Goal: Transaction & Acquisition: Purchase product/service

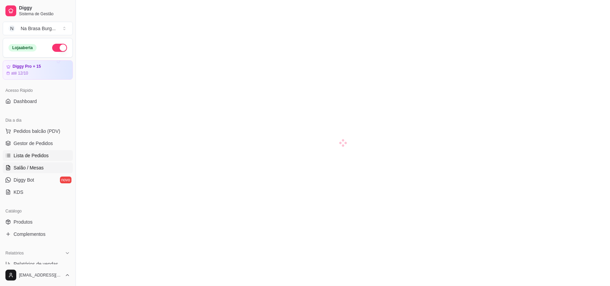
click at [40, 152] on link "Lista de Pedidos" at bounding box center [38, 155] width 70 height 11
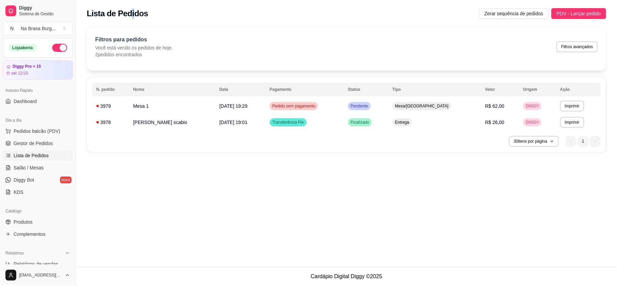
click at [129, 1] on div "Lista de Pedidos Zerar sequência de pedidos PDV - Lançar pedido" at bounding box center [346, 11] width 541 height 23
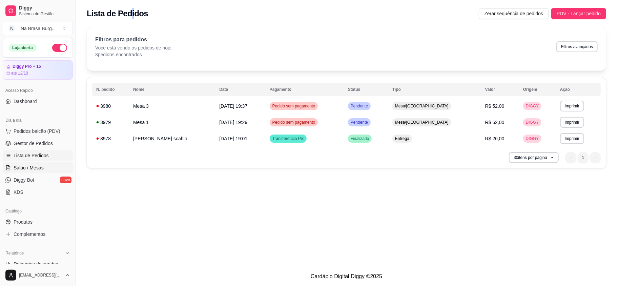
click at [26, 164] on span "Salão / Mesas" at bounding box center [29, 167] width 30 height 7
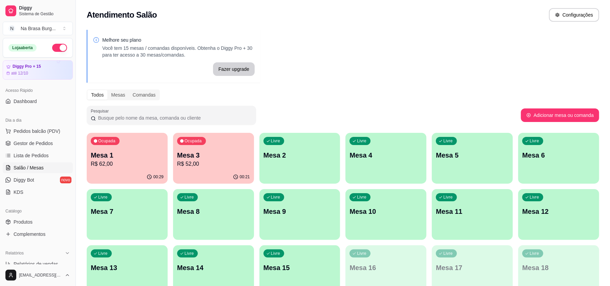
click at [133, 171] on div "00:29" at bounding box center [127, 176] width 81 height 13
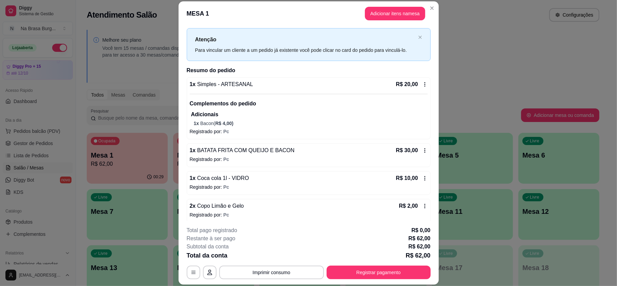
scroll to position [18, 0]
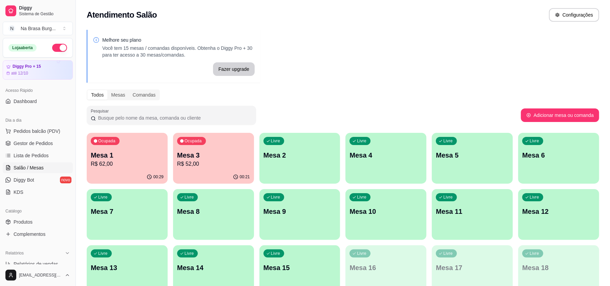
click at [177, 152] on p "Mesa 3" at bounding box center [213, 154] width 73 height 9
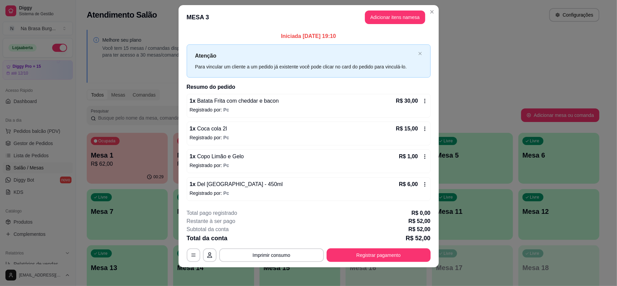
scroll to position [10, 0]
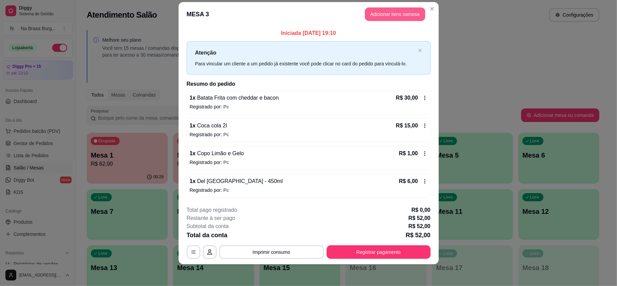
click at [379, 9] on button "Adicionar itens na mesa" at bounding box center [395, 14] width 60 height 14
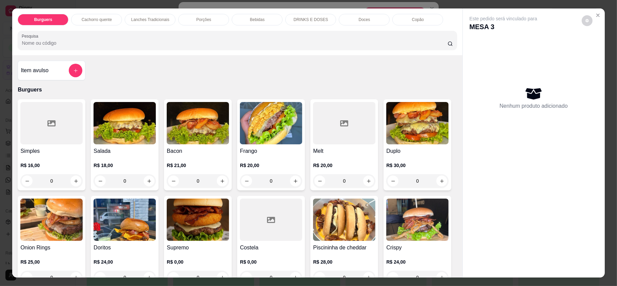
click at [259, 20] on p "Bebidas" at bounding box center [257, 19] width 15 height 5
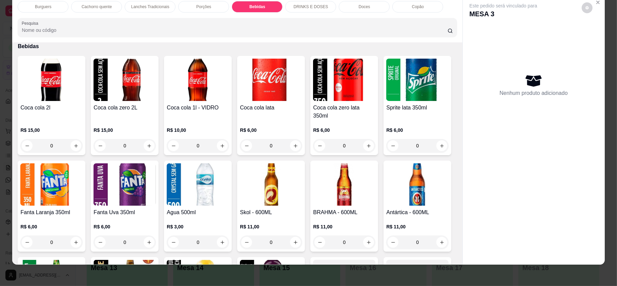
click at [173, 16] on div "Burguers Cachorro quente Lanches Tradicionais Porções Bebidas DRINKS E DOSES Do…" at bounding box center [237, 19] width 450 height 47
click at [151, 4] on p "Lanches Tradicionais" at bounding box center [150, 6] width 38 height 5
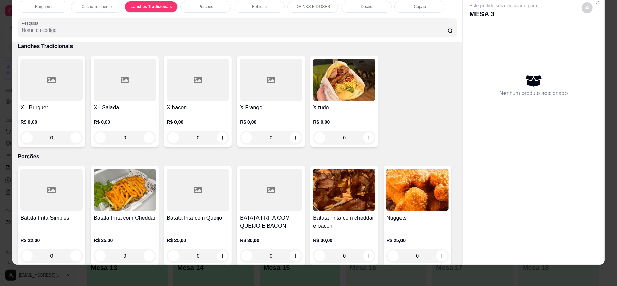
click at [279, 86] on div at bounding box center [271, 80] width 62 height 42
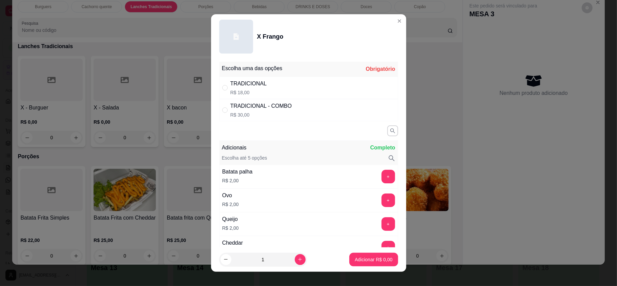
click at [282, 85] on div "TRADICIONAL R$ 18,00" at bounding box center [308, 88] width 179 height 22
radio input "true"
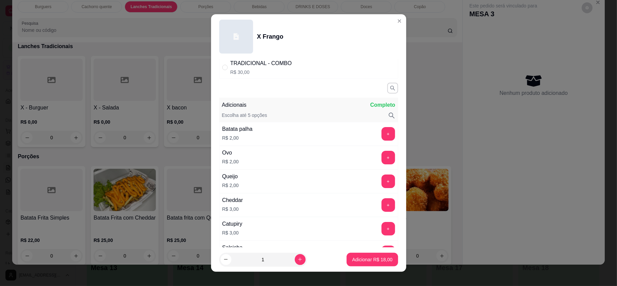
scroll to position [90, 0]
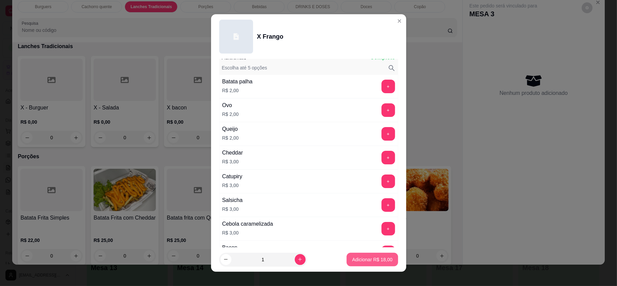
click at [349, 263] on button "Adicionar R$ 18,00" at bounding box center [371, 260] width 51 height 14
type input "1"
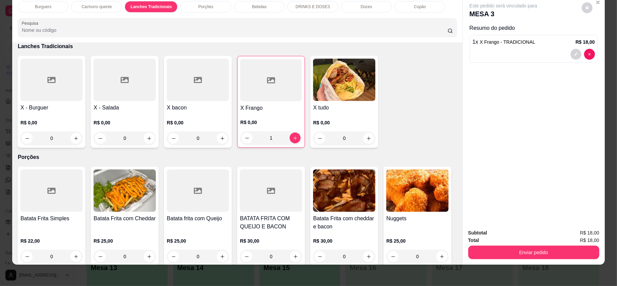
click at [544, 244] on div "Enviar pedido" at bounding box center [533, 251] width 131 height 15
click at [546, 247] on button "Enviar pedido" at bounding box center [533, 252] width 131 height 14
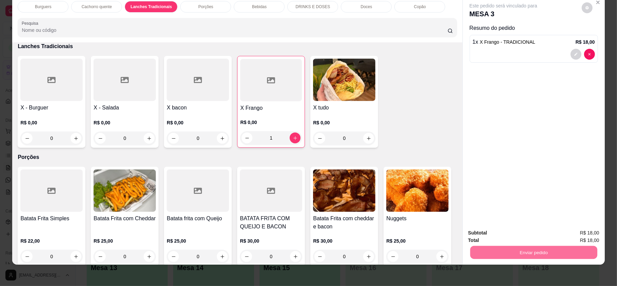
click at [576, 230] on button "Enviar pedido" at bounding box center [580, 235] width 38 height 13
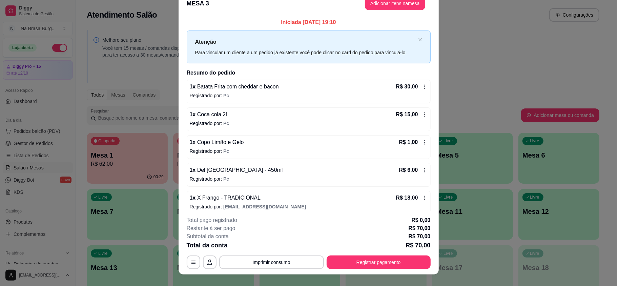
scroll to position [0, 0]
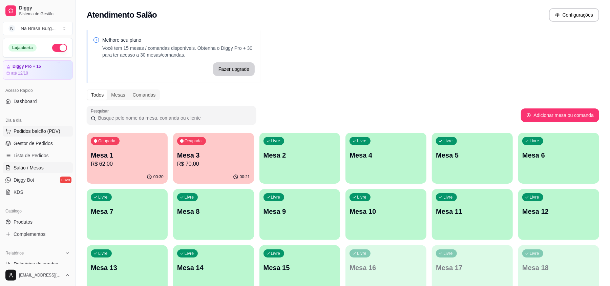
click at [33, 133] on span "Pedidos balcão (PDV)" at bounding box center [37, 131] width 47 height 7
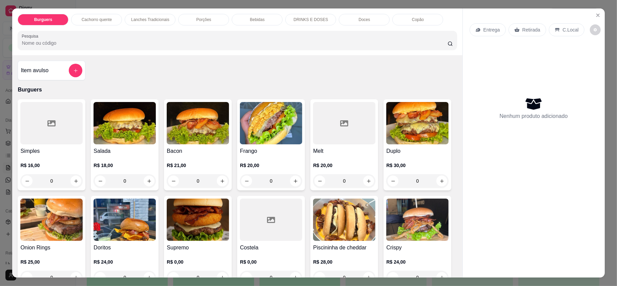
click at [134, 14] on div "Lanches Tradicionais" at bounding box center [150, 20] width 51 height 12
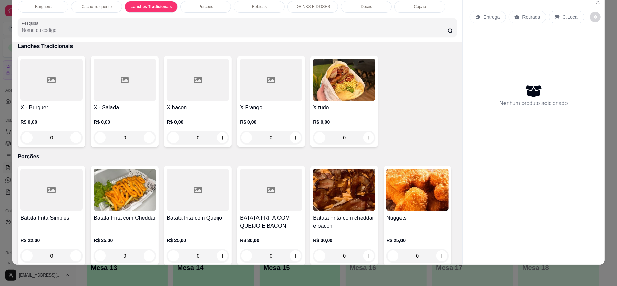
click at [205, 98] on div at bounding box center [198, 80] width 62 height 42
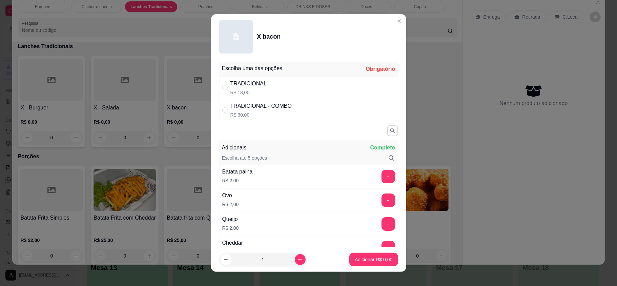
click at [241, 82] on div "TRADICIONAL" at bounding box center [248, 84] width 37 height 8
radio input "true"
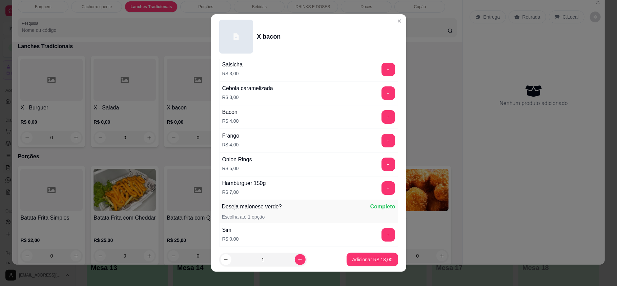
click at [381, 187] on button "+" at bounding box center [388, 188] width 14 height 14
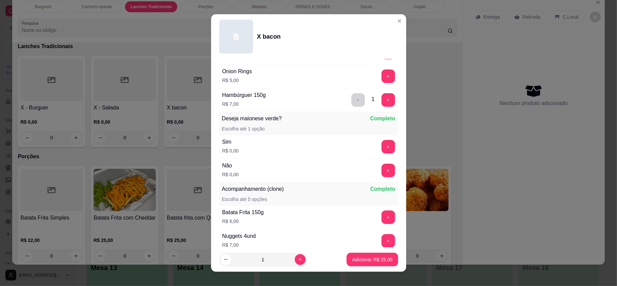
scroll to position [391, 0]
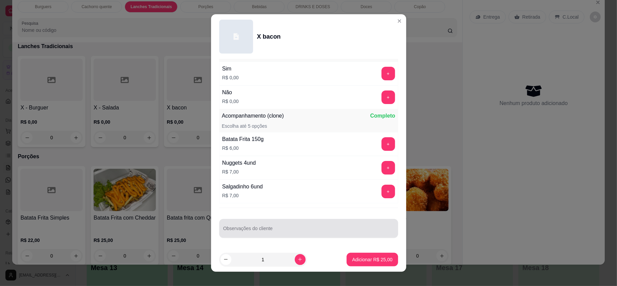
click at [320, 236] on div "Observações do cliente" at bounding box center [308, 228] width 179 height 19
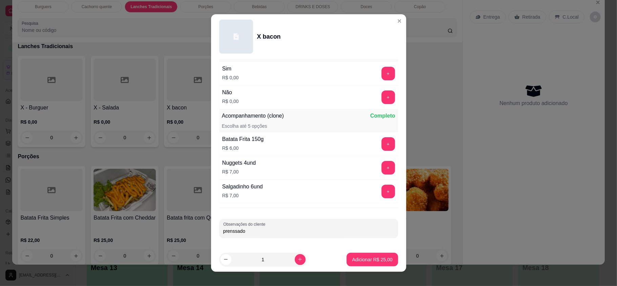
type input "prenssado"
click at [357, 258] on p "Adicionar R$ 25,00" at bounding box center [371, 259] width 39 height 6
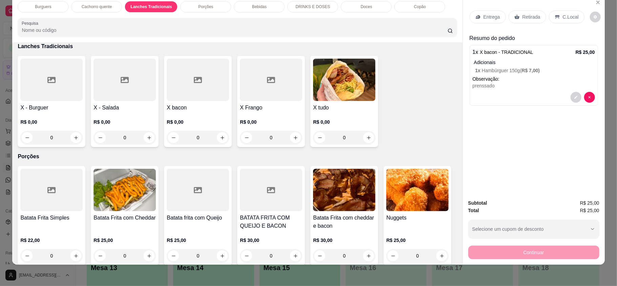
click at [290, 138] on div "0" at bounding box center [271, 138] width 62 height 14
click at [247, 91] on p "R$ 18,00" at bounding box center [248, 92] width 37 height 7
radio input "true"
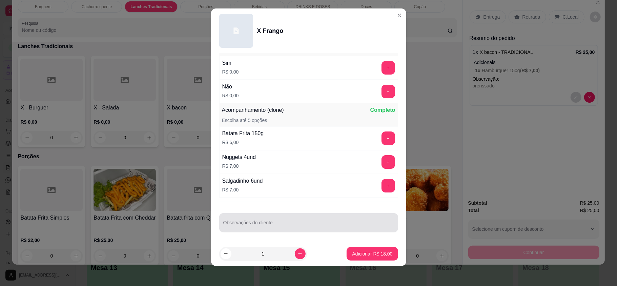
scroll to position [7, 0]
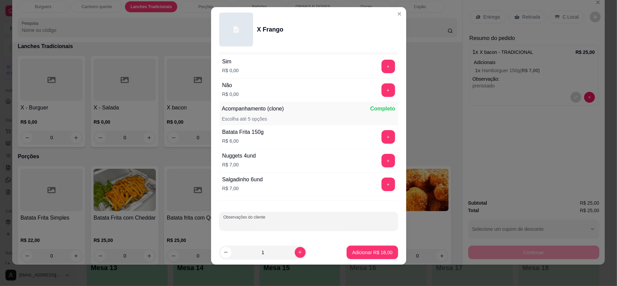
click at [265, 221] on div "Observações do cliente" at bounding box center [308, 221] width 179 height 19
type input "sem batata sem maionese pao prenssado"
click at [366, 249] on p "Adicionar R$ 18,00" at bounding box center [372, 252] width 40 height 7
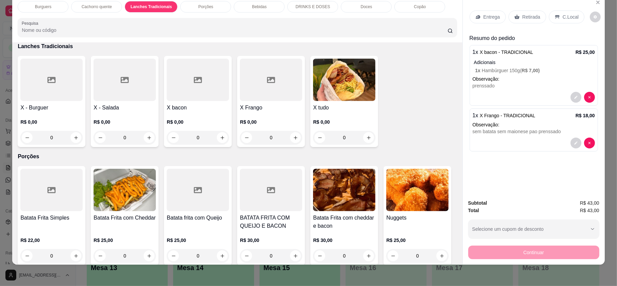
click at [199, 102] on div "X bacon R$ 0,00 0" at bounding box center [198, 101] width 68 height 91
click at [265, 84] on div "TRADICIONAL R$ 18,00" at bounding box center [308, 88] width 179 height 22
radio input "true"
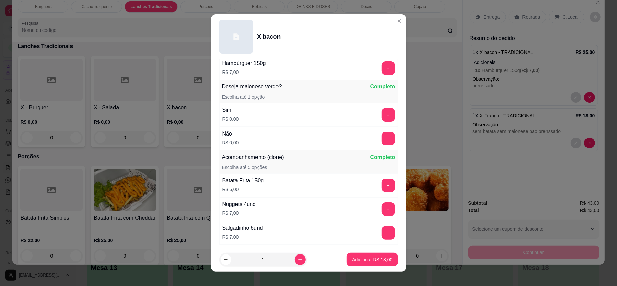
scroll to position [391, 0]
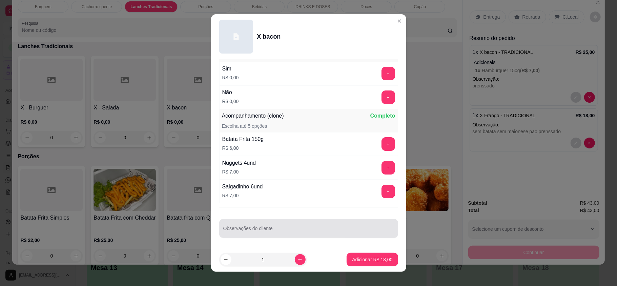
click at [316, 230] on input "Observações do cliente" at bounding box center [308, 231] width 171 height 7
type input "sem maionese sem batata pao prenssado"
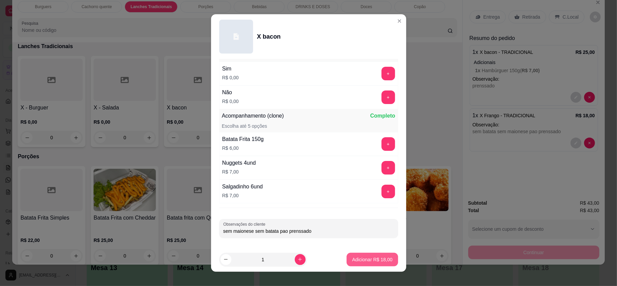
click at [373, 263] on button "Adicionar R$ 18,00" at bounding box center [371, 260] width 51 height 14
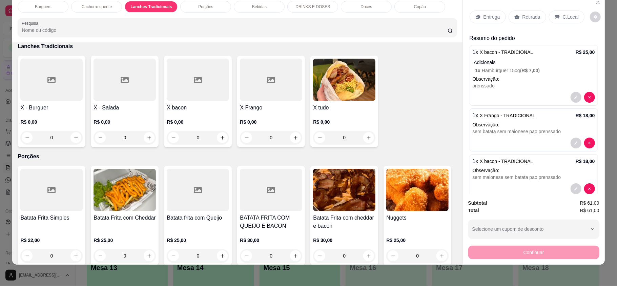
click at [493, 10] on div "Entrega Retirada C.Local" at bounding box center [533, 17] width 128 height 24
click at [490, 16] on p "Entrega" at bounding box center [491, 17] width 17 height 7
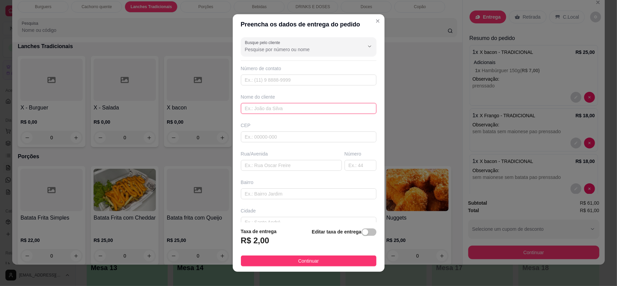
click at [341, 104] on input "text" at bounding box center [308, 108] width 135 height 11
type input "andressa"
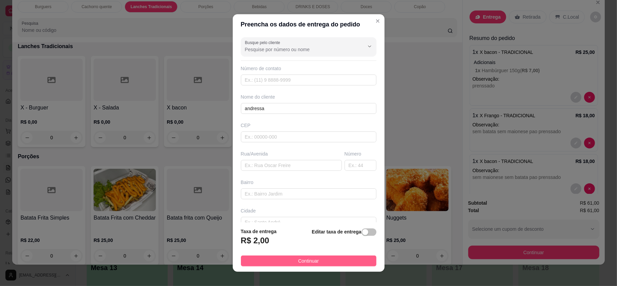
click at [321, 262] on button "Continuar" at bounding box center [308, 260] width 135 height 11
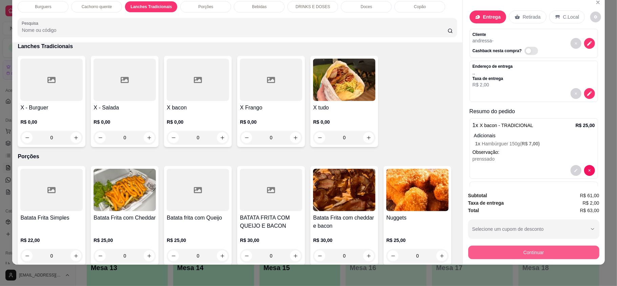
click at [540, 247] on button "Continuar" at bounding box center [533, 252] width 131 height 14
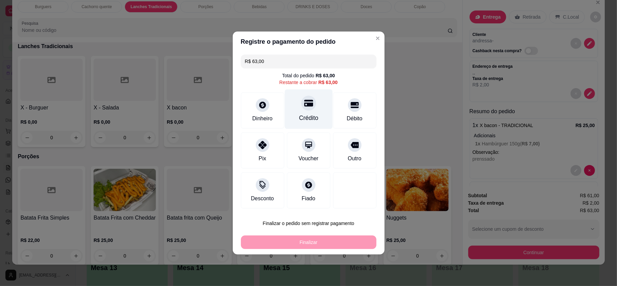
click at [308, 109] on div at bounding box center [308, 102] width 15 height 15
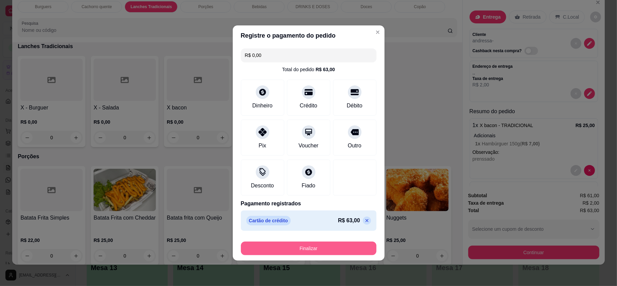
click at [338, 247] on button "Finalizar" at bounding box center [308, 248] width 135 height 14
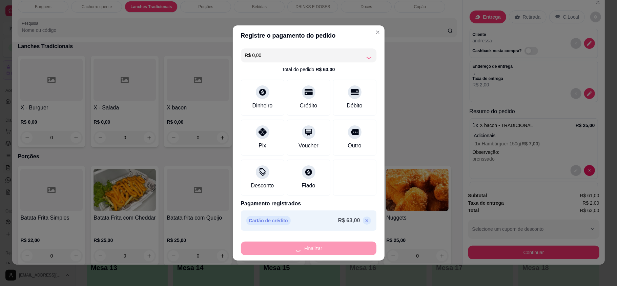
type input "-R$ 63,00"
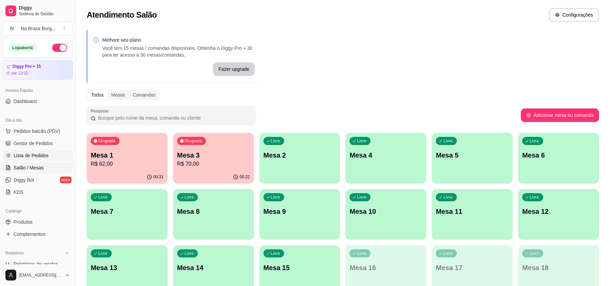
click at [28, 154] on span "Lista de Pedidos" at bounding box center [31, 155] width 35 height 7
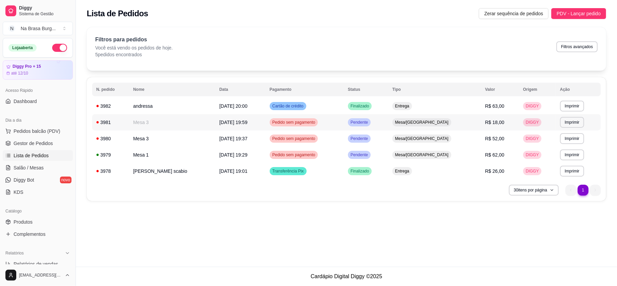
click at [207, 124] on td "Mesa 3" at bounding box center [172, 122] width 86 height 16
click at [196, 103] on td "andressa" at bounding box center [172, 106] width 86 height 16
click at [45, 166] on link "Salão / Mesas" at bounding box center [38, 167] width 70 height 11
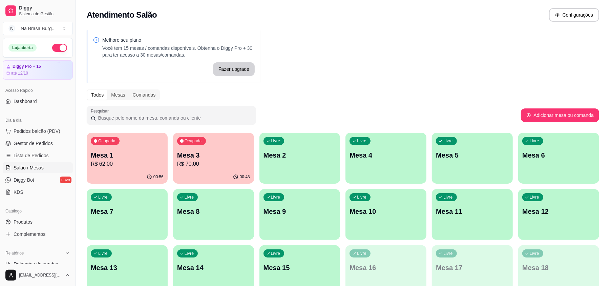
click at [206, 165] on p "R$ 70,00" at bounding box center [213, 164] width 73 height 8
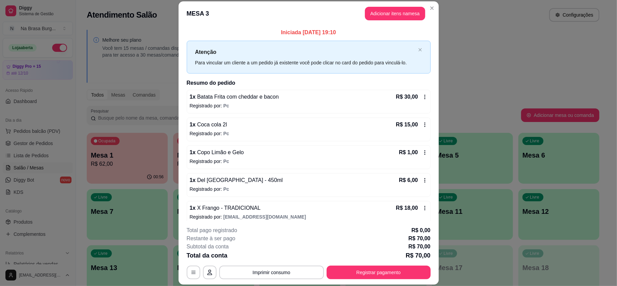
scroll to position [7, 0]
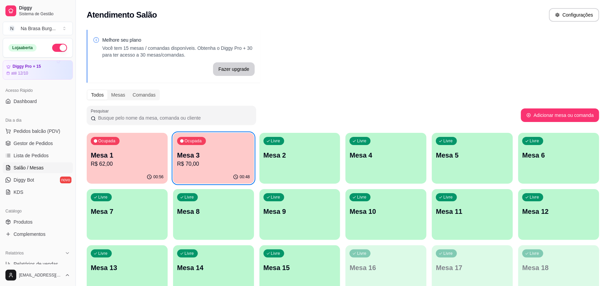
click at [202, 166] on p "R$ 70,00" at bounding box center [213, 164] width 73 height 8
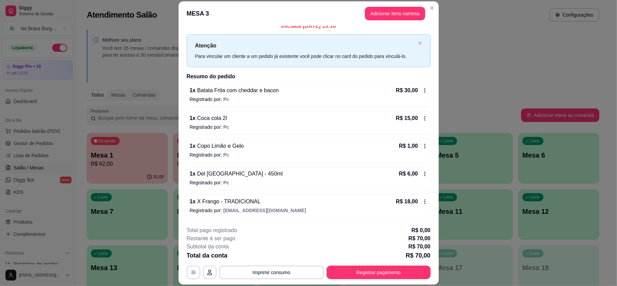
scroll to position [0, 0]
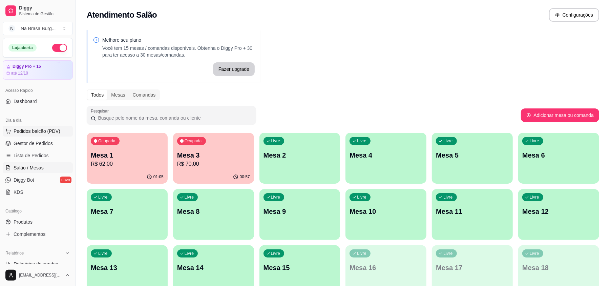
click at [45, 133] on span "Pedidos balcão (PDV)" at bounding box center [37, 131] width 47 height 7
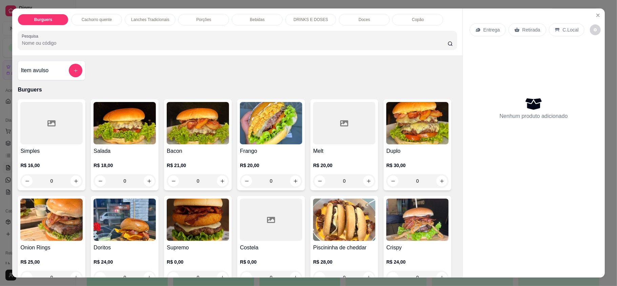
click at [81, 23] on div "Cachorro quente" at bounding box center [96, 20] width 51 height 12
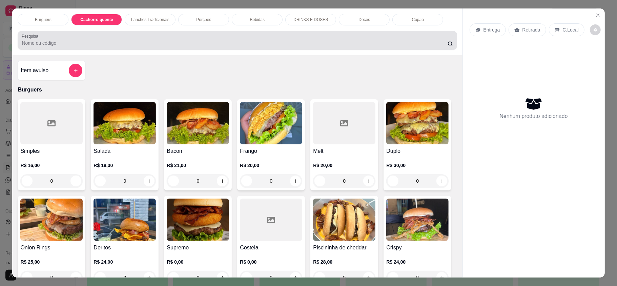
scroll to position [13, 0]
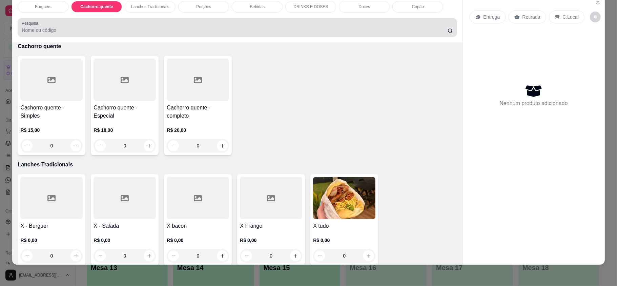
click at [148, 7] on p "Lanches Tradicionais" at bounding box center [150, 6] width 38 height 5
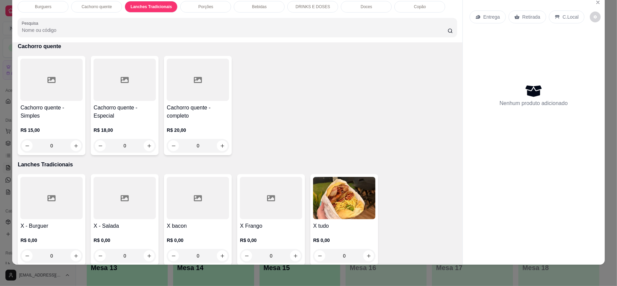
scroll to position [452, 0]
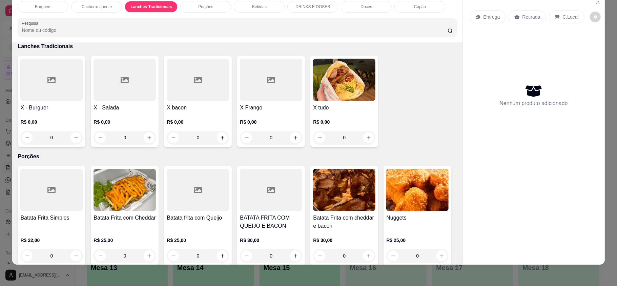
click at [61, 95] on div at bounding box center [51, 80] width 62 height 42
click at [310, 72] on div "Escolha uma das opções Obrigatório" at bounding box center [308, 69] width 179 height 15
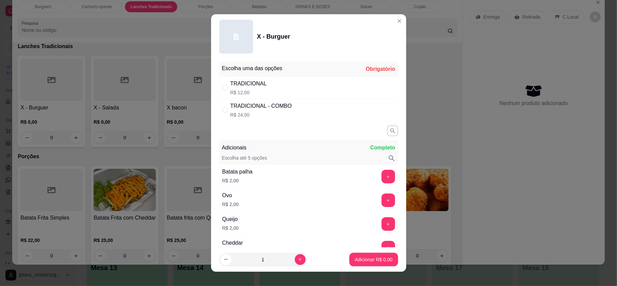
click at [310, 79] on div "TRADICIONAL R$ 12,00" at bounding box center [308, 88] width 179 height 22
radio input "true"
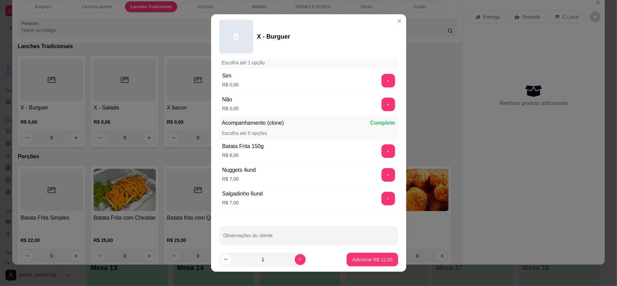
scroll to position [391, 0]
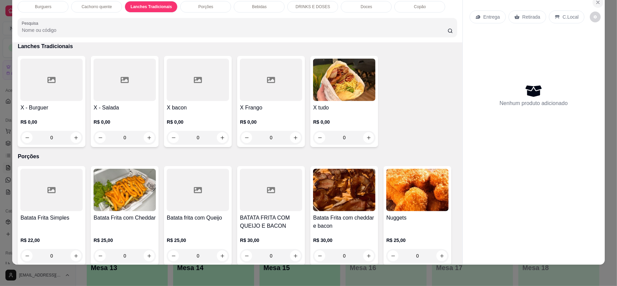
click at [595, 0] on icon "Close" at bounding box center [597, 2] width 5 height 5
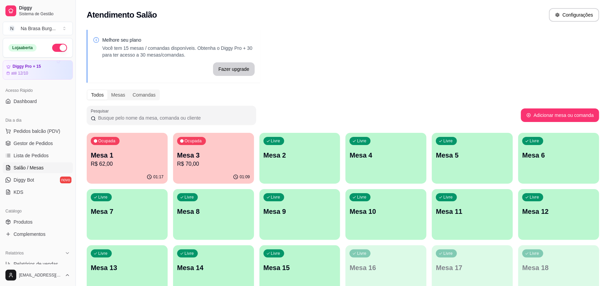
click at [214, 160] on p "R$ 70,00" at bounding box center [213, 164] width 73 height 8
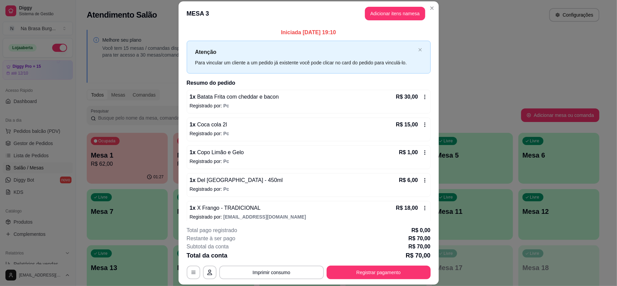
click at [350, 274] on button "Registrar pagamento" at bounding box center [378, 272] width 104 height 14
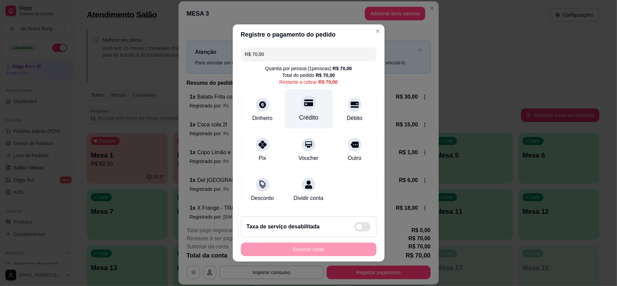
click at [313, 120] on div "Crédito" at bounding box center [308, 109] width 48 height 40
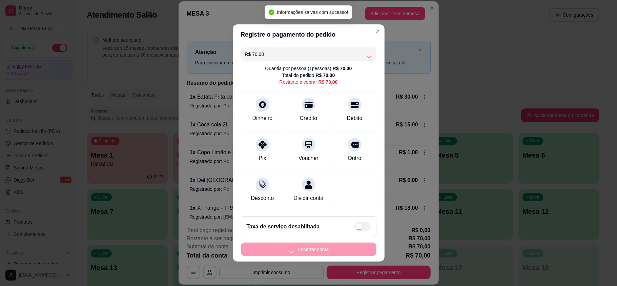
type input "R$ 0,00"
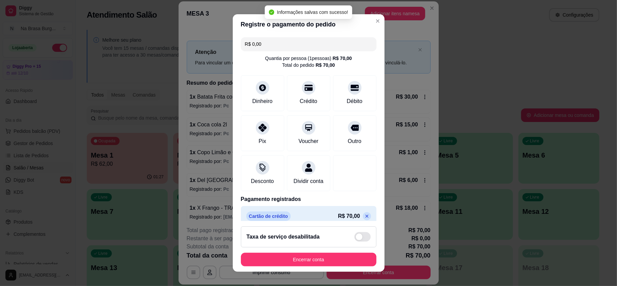
click at [310, 251] on footer "Taxa de serviço desabilitada Encerrar conta" at bounding box center [309, 246] width 152 height 51
click at [309, 259] on button "Encerrar conta" at bounding box center [308, 260] width 135 height 14
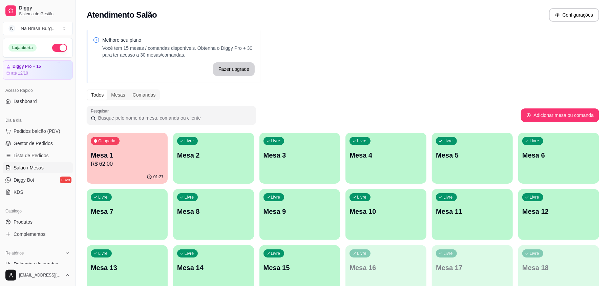
click at [154, 155] on p "Mesa 1" at bounding box center [127, 154] width 73 height 9
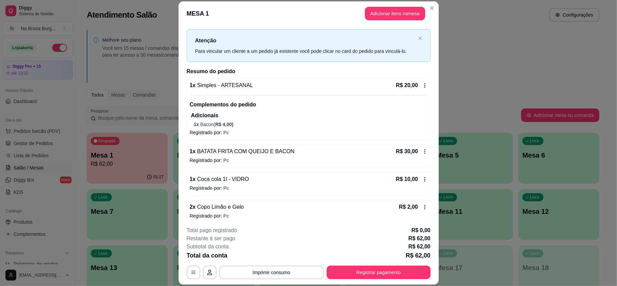
scroll to position [18, 0]
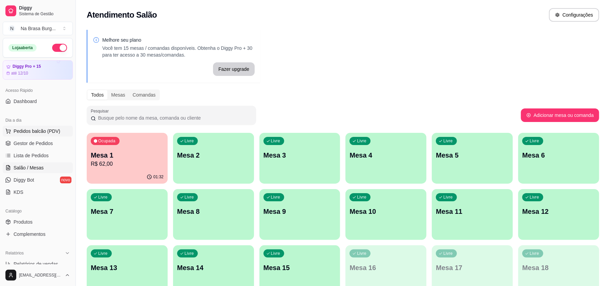
click at [33, 133] on span "Pedidos balcão (PDV)" at bounding box center [37, 131] width 47 height 7
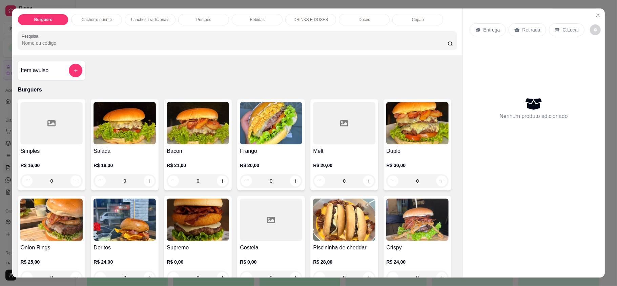
click at [64, 130] on div at bounding box center [51, 123] width 62 height 42
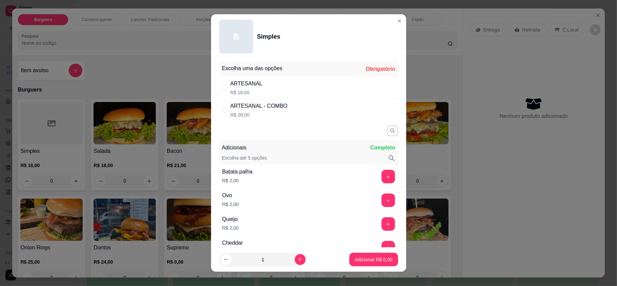
click at [241, 90] on p "R$ 16,00" at bounding box center [246, 92] width 32 height 7
radio input "true"
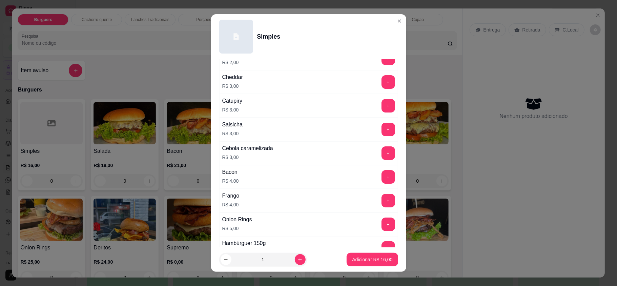
scroll to position [226, 0]
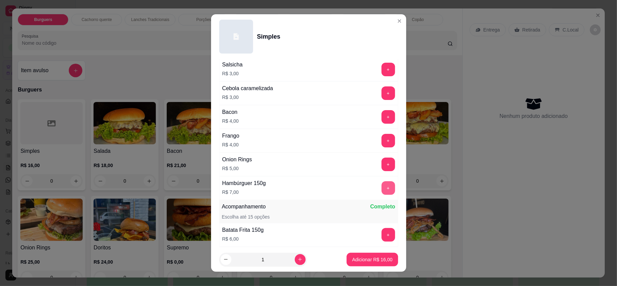
click at [379, 185] on div "+" at bounding box center [388, 188] width 19 height 14
click at [381, 195] on button "+" at bounding box center [388, 188] width 14 height 14
click at [362, 261] on p "Adicionar R$ 23,00" at bounding box center [371, 259] width 39 height 6
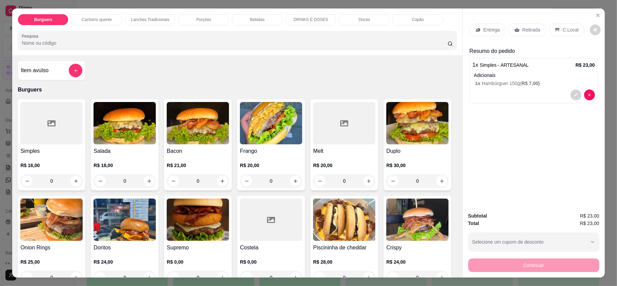
click at [583, 100] on div at bounding box center [582, 94] width 24 height 11
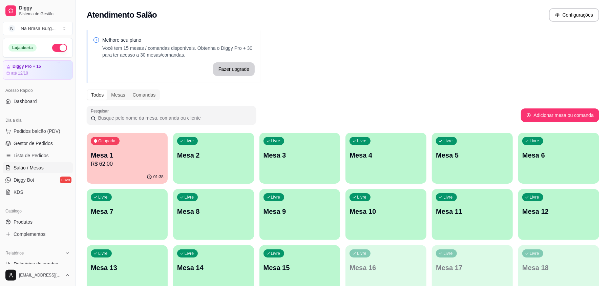
click at [136, 167] on p "R$ 62,00" at bounding box center [127, 164] width 73 height 8
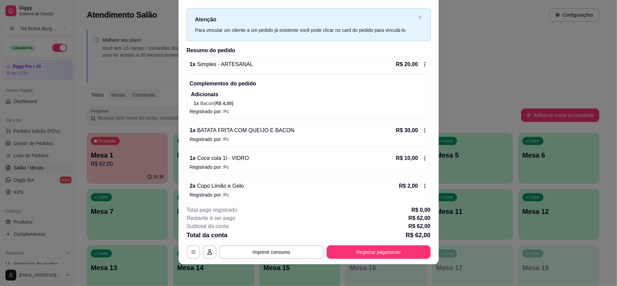
scroll to position [18, 0]
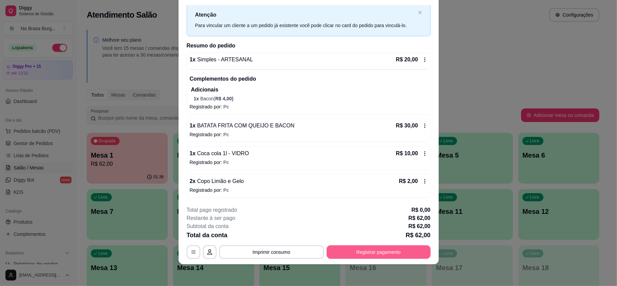
click at [385, 255] on button "Registrar pagamento" at bounding box center [378, 252] width 104 height 14
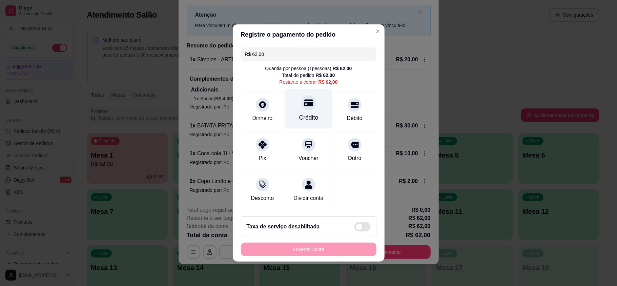
click at [312, 115] on div "Crédito" at bounding box center [308, 109] width 48 height 40
type input "R$ 0,00"
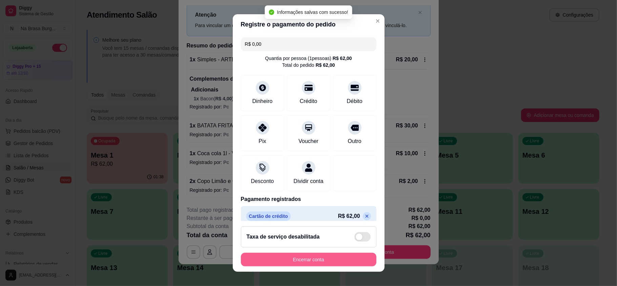
click at [320, 257] on button "Encerrar conta" at bounding box center [308, 260] width 135 height 14
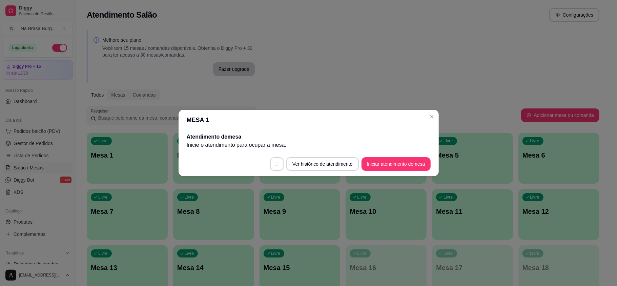
scroll to position [0, 0]
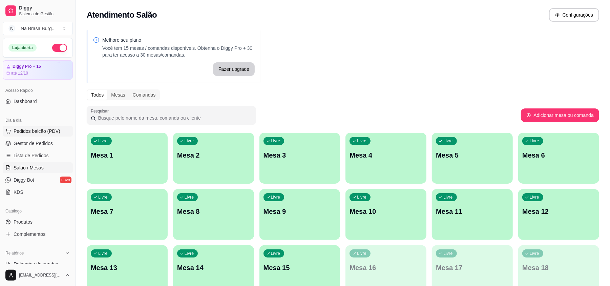
click at [47, 133] on span "Pedidos balcão (PDV)" at bounding box center [37, 131] width 47 height 7
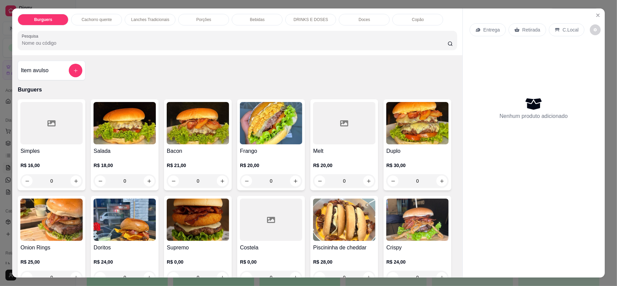
click at [386, 144] on img at bounding box center [417, 123] width 62 height 42
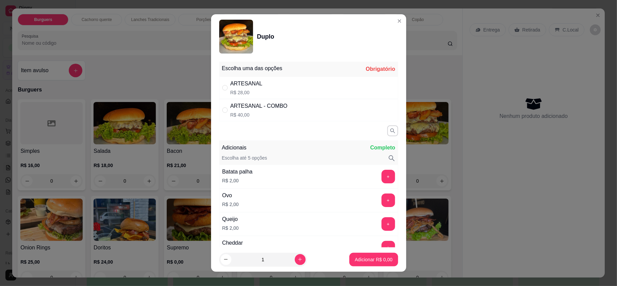
click at [269, 87] on div "ARTESANAL R$ 28,00" at bounding box center [308, 88] width 179 height 22
radio input "true"
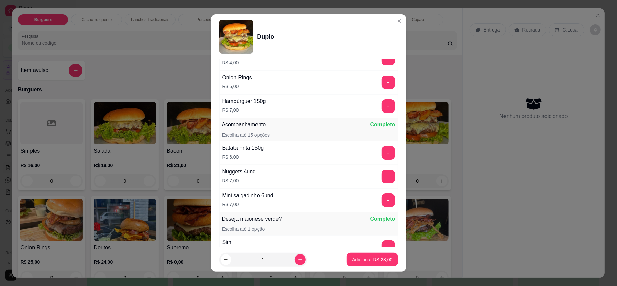
scroll to position [391, 0]
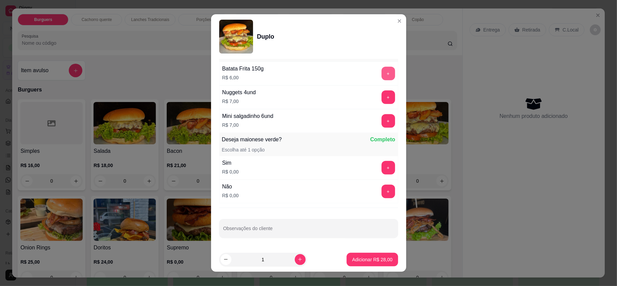
click at [381, 71] on button "+" at bounding box center [388, 74] width 14 height 14
click at [297, 258] on icon "increase-product-quantity" at bounding box center [299, 259] width 5 height 5
type input "2"
click at [358, 250] on footer "2 Adicionar R$ 68,00" at bounding box center [308, 259] width 195 height 24
click at [359, 254] on button "Adicionar R$ 68,00" at bounding box center [371, 260] width 51 height 14
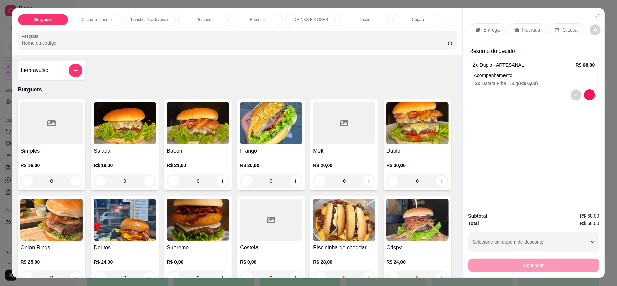
click at [262, 21] on div "Bebidas" at bounding box center [257, 20] width 51 height 12
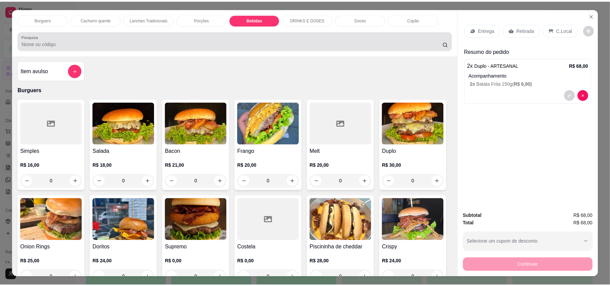
scroll to position [13, 0]
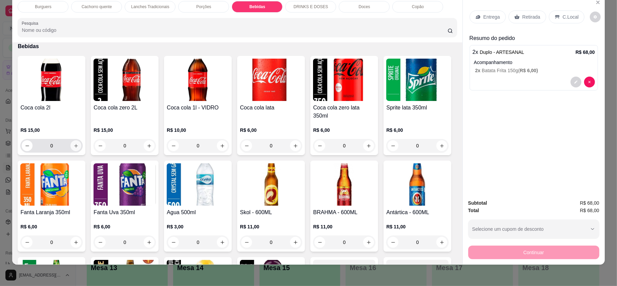
click at [73, 143] on icon "increase-product-quantity" at bounding box center [75, 145] width 5 height 5
type input "1"
click at [491, 15] on p "Entrega" at bounding box center [491, 17] width 17 height 7
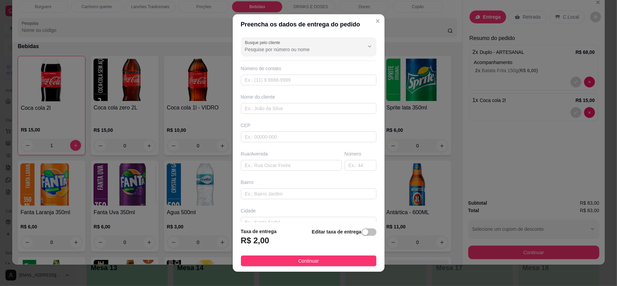
drag, startPoint x: 293, startPoint y: 116, endPoint x: 302, endPoint y: 103, distance: 15.6
click at [293, 115] on div "Busque pelo cliente Número de contato Nome do cliente CEP Rua/[GEOGRAPHIC_DATA]" at bounding box center [309, 129] width 152 height 188
click at [302, 103] on div "Nome do cliente" at bounding box center [308, 103] width 138 height 20
click at [304, 103] on div "Nome do cliente" at bounding box center [308, 103] width 138 height 20
click at [305, 106] on input "text" at bounding box center [308, 108] width 135 height 11
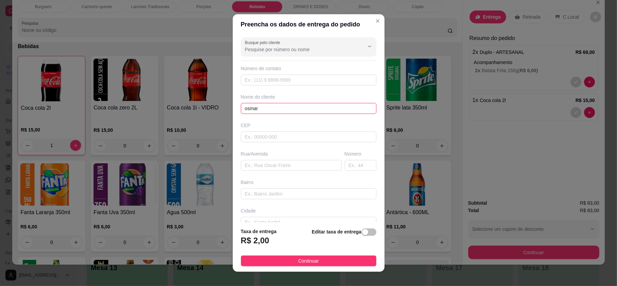
type input "osmar"
click at [317, 267] on footer "Taxa de entrega R$ 2,00 Editar taxa de entrega Continuar" at bounding box center [309, 246] width 152 height 49
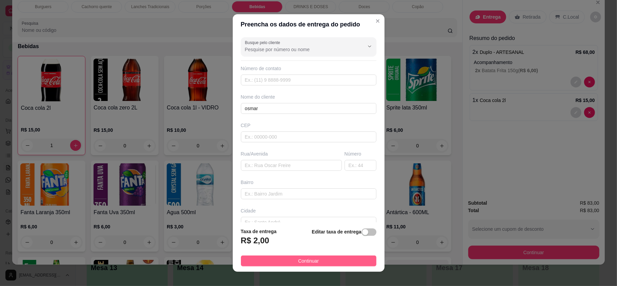
click at [320, 258] on button "Continuar" at bounding box center [308, 260] width 135 height 11
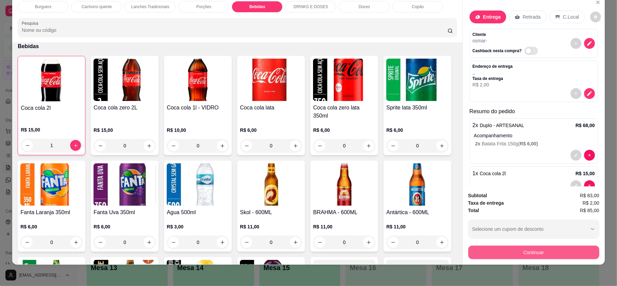
click at [513, 255] on button "Continuar" at bounding box center [533, 252] width 131 height 14
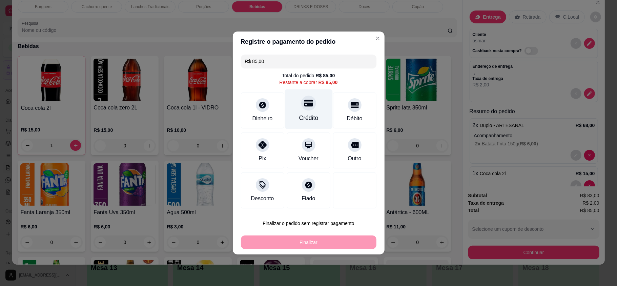
click at [299, 118] on div "Crédito" at bounding box center [308, 117] width 19 height 9
type input "R$ 0,00"
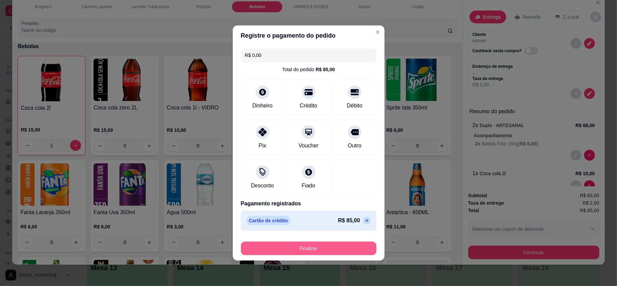
click at [329, 250] on button "Finalizar" at bounding box center [308, 248] width 135 height 14
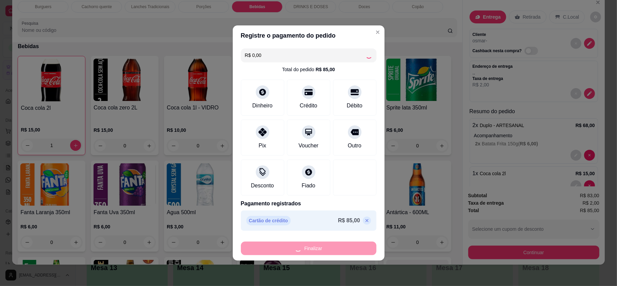
type input "0"
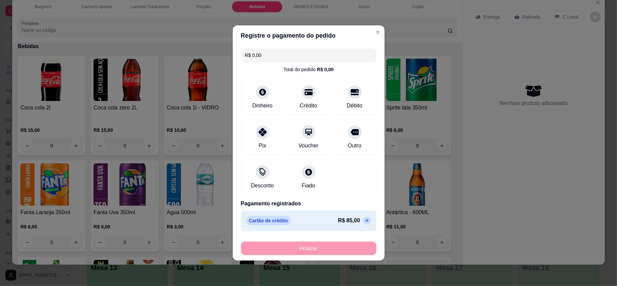
type input "-R$ 85,00"
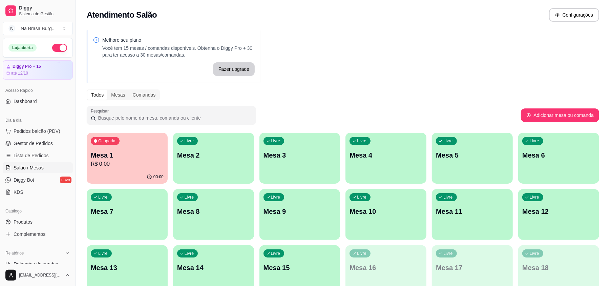
click at [126, 162] on p "R$ 0,00" at bounding box center [127, 164] width 73 height 8
click at [289, 148] on div "Livre Mesa 3" at bounding box center [299, 154] width 81 height 43
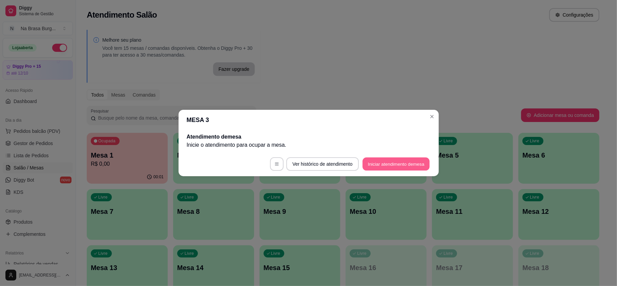
click at [408, 167] on button "Iniciar atendimento de mesa" at bounding box center [395, 163] width 67 height 13
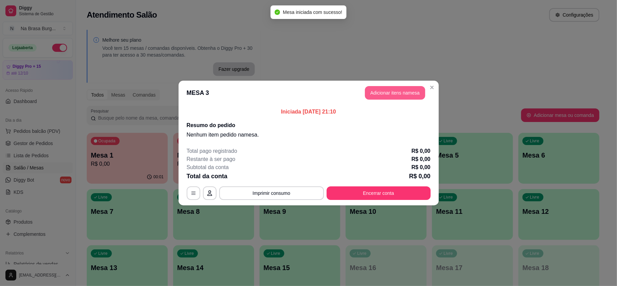
click at [393, 91] on button "Adicionar itens na mesa" at bounding box center [395, 93] width 60 height 14
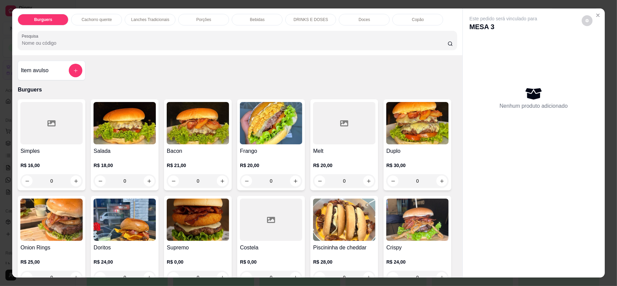
click at [393, 91] on p "Burguers" at bounding box center [237, 90] width 439 height 8
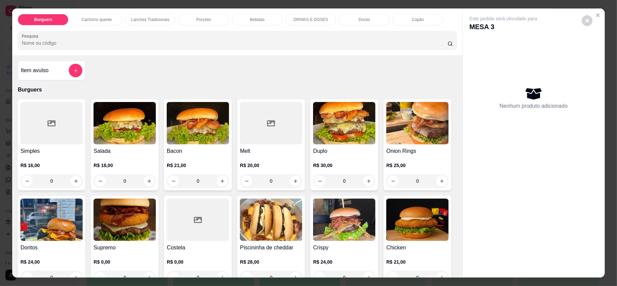
click at [587, 25] on div "Este pedido será vinculado para MESA 3" at bounding box center [530, 23] width 123 height 16
click at [597, 10] on div "Este pedido será vinculado para MESA 3 Nenhum produto adicionado" at bounding box center [534, 137] width 142 height 258
click at [596, 13] on icon "Close" at bounding box center [597, 15] width 5 height 5
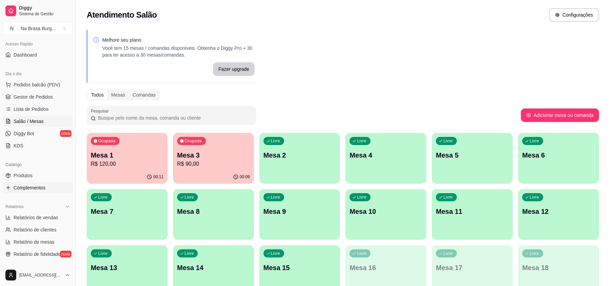
scroll to position [90, 0]
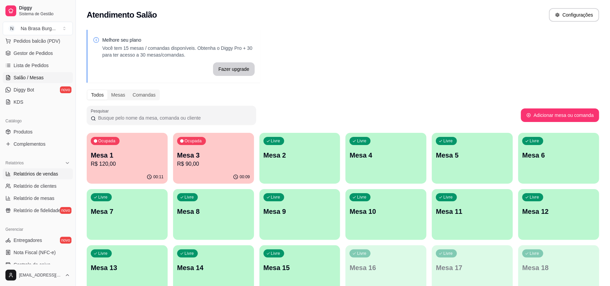
click at [47, 171] on span "Relatórios de vendas" at bounding box center [36, 173] width 45 height 7
select select "ALL"
select select "0"
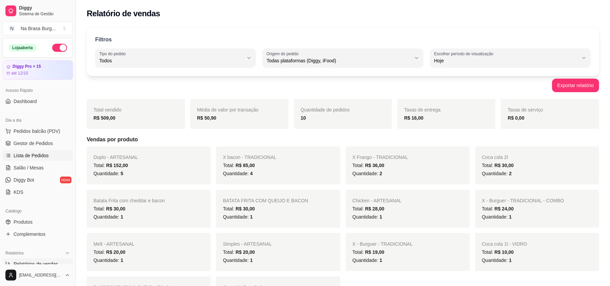
click at [40, 153] on span "Lista de Pedidos" at bounding box center [31, 155] width 35 height 7
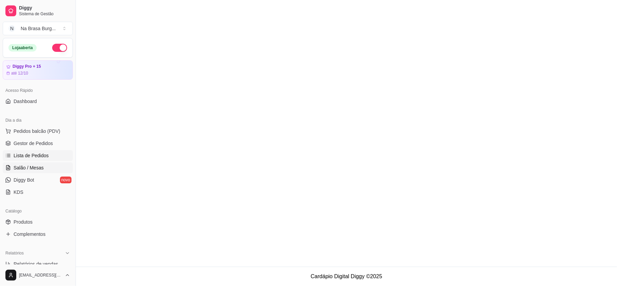
click at [38, 167] on span "Salão / Mesas" at bounding box center [29, 167] width 30 height 7
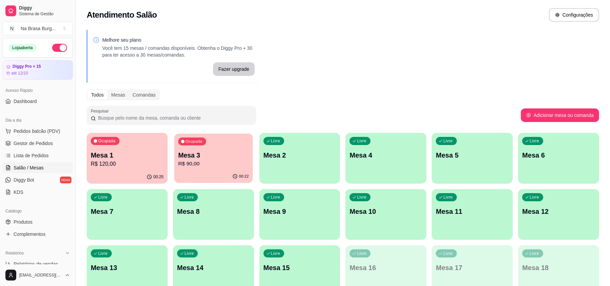
click at [190, 156] on p "Mesa 3" at bounding box center [213, 155] width 70 height 9
click at [100, 164] on p "R$ 120,00" at bounding box center [127, 164] width 73 height 8
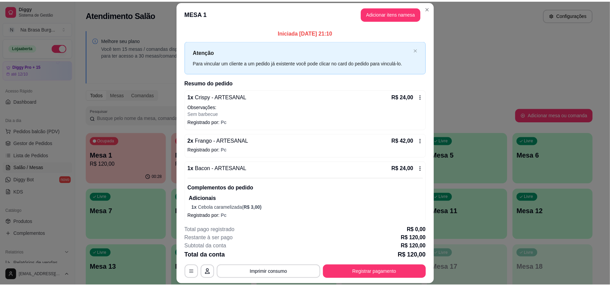
scroll to position [34, 0]
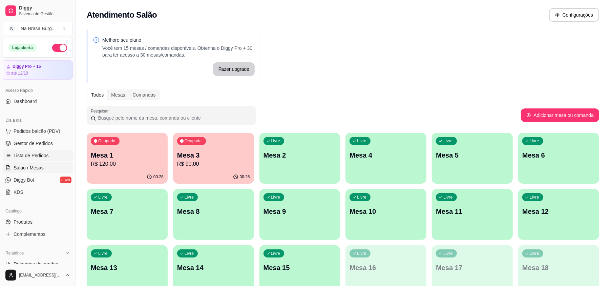
click at [36, 158] on span "Lista de Pedidos" at bounding box center [31, 155] width 35 height 7
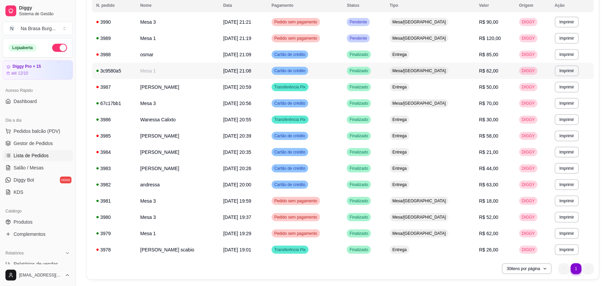
scroll to position [90, 0]
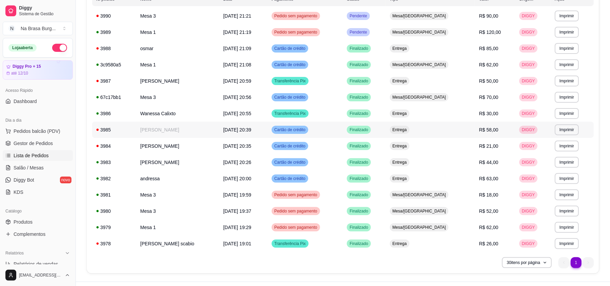
click at [190, 130] on td "[PERSON_NAME]" at bounding box center [177, 130] width 83 height 16
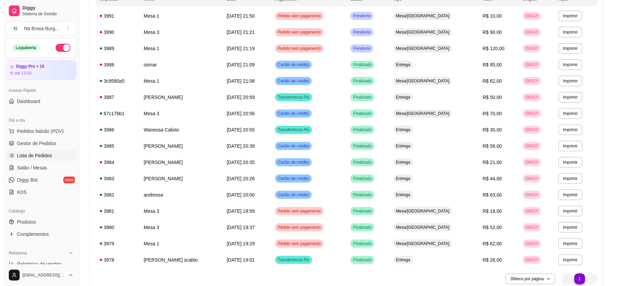
scroll to position [0, 0]
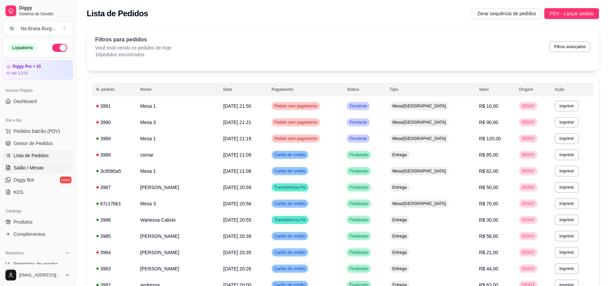
click at [45, 170] on link "Salão / Mesas" at bounding box center [38, 167] width 70 height 11
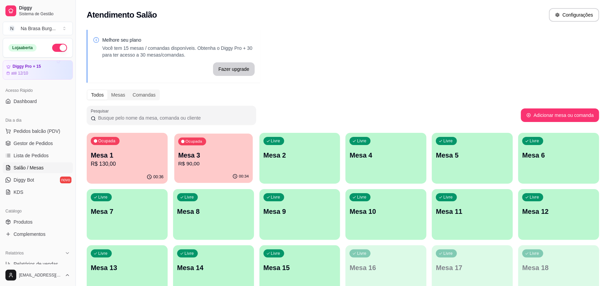
click at [213, 168] on div "Ocupada Mesa 3 R$ 90,00" at bounding box center [213, 151] width 79 height 37
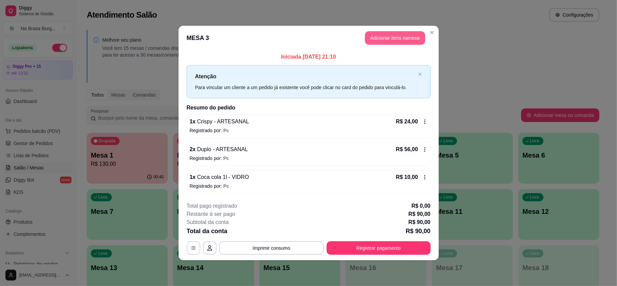
click at [405, 40] on button "Adicionar itens na mesa" at bounding box center [395, 38] width 60 height 14
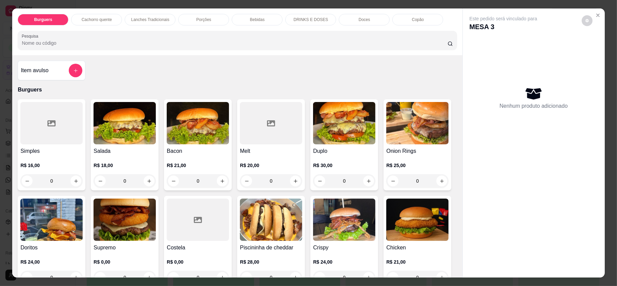
click at [369, 15] on div "Doces" at bounding box center [364, 20] width 51 height 12
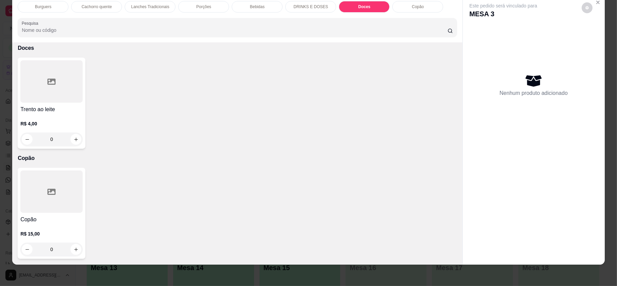
click at [318, 7] on p "DRINKS E DOSES" at bounding box center [310, 6] width 35 height 5
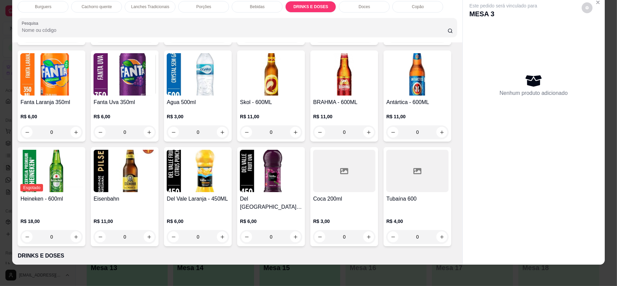
scroll to position [833, 0]
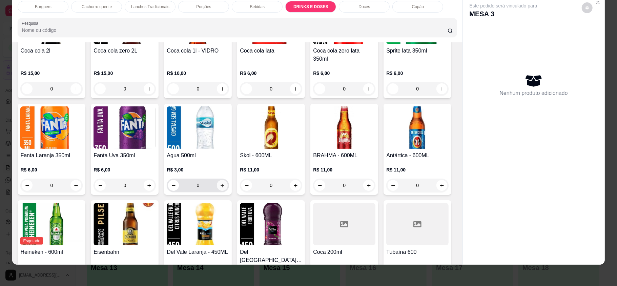
click at [224, 184] on icon "increase-product-quantity" at bounding box center [222, 186] width 4 height 4
type input "1"
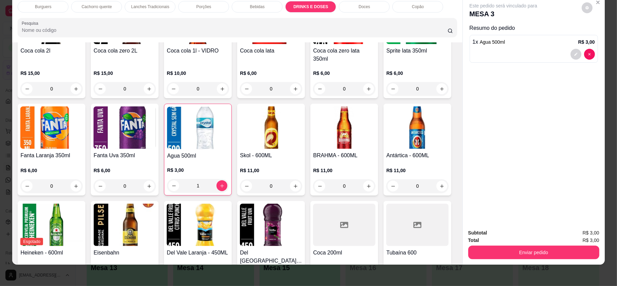
click at [544, 249] on button "Enviar pedido" at bounding box center [533, 252] width 131 height 14
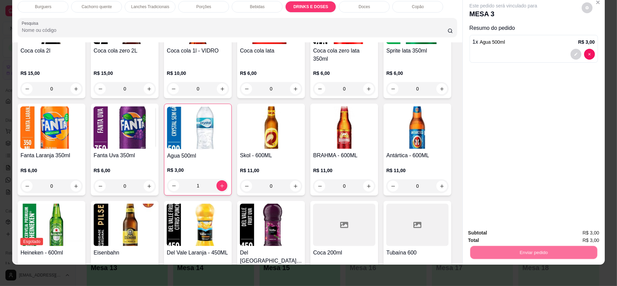
click at [531, 231] on button "Registrar cliente" at bounding box center [535, 235] width 43 height 13
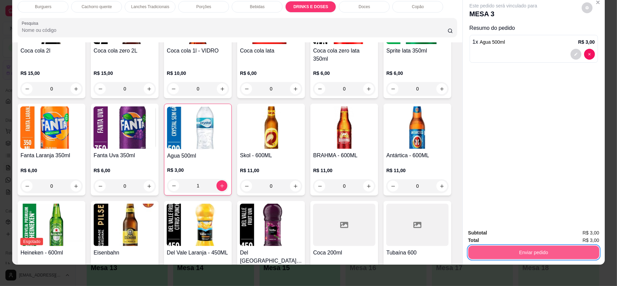
click at [498, 248] on button "Enviar pedido" at bounding box center [533, 252] width 131 height 14
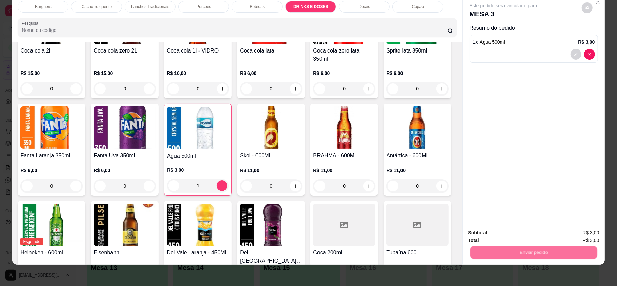
click at [570, 233] on button "Enviar pedido" at bounding box center [580, 235] width 38 height 13
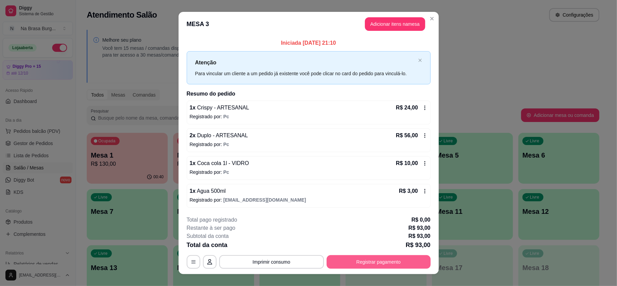
click at [374, 261] on button "Registrar pagamento" at bounding box center [378, 262] width 104 height 14
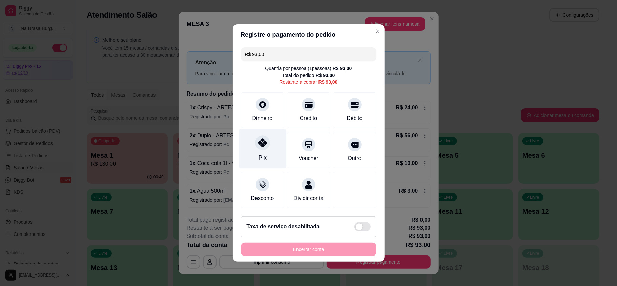
click at [259, 147] on div "Pix" at bounding box center [262, 149] width 48 height 40
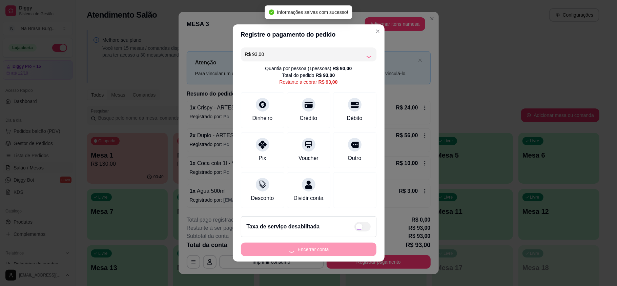
type input "R$ 0,00"
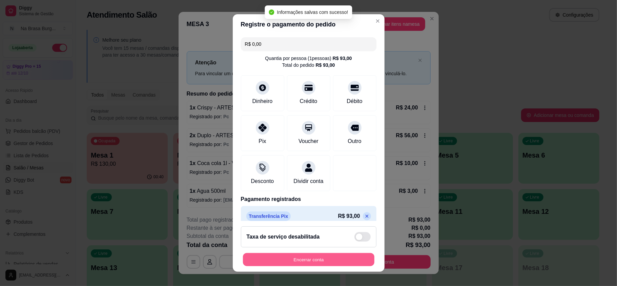
click at [317, 258] on button "Encerrar conta" at bounding box center [308, 259] width 131 height 13
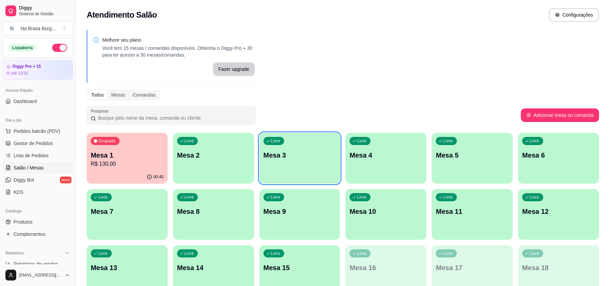
click at [149, 153] on p "Mesa 1" at bounding box center [127, 154] width 73 height 9
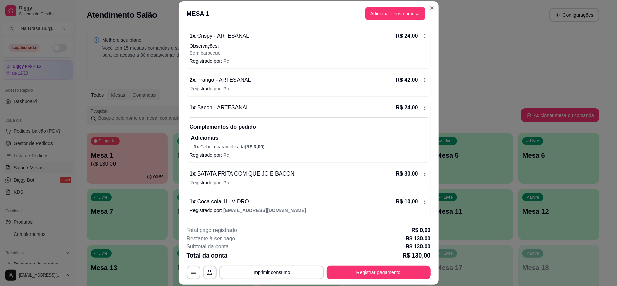
scroll to position [0, 0]
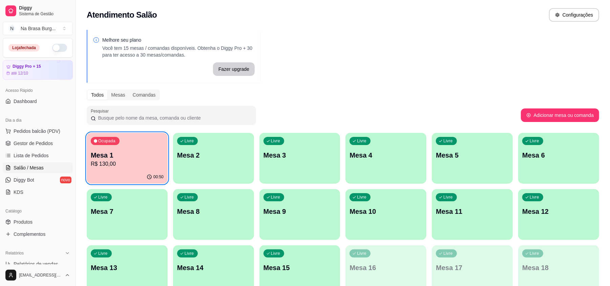
click at [138, 162] on p "R$ 130,00" at bounding box center [127, 164] width 73 height 8
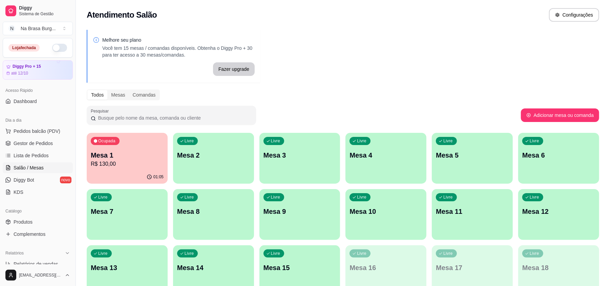
click at [127, 145] on div "Ocupada Mesa 1 R$ 130,00" at bounding box center [127, 152] width 81 height 38
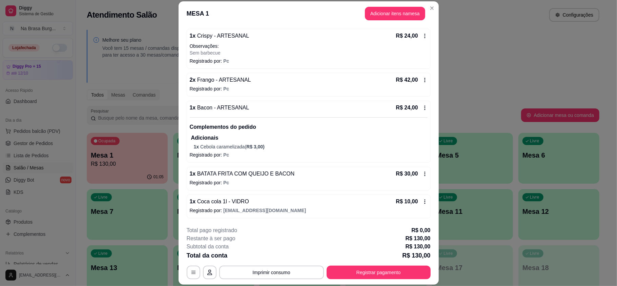
scroll to position [20, 0]
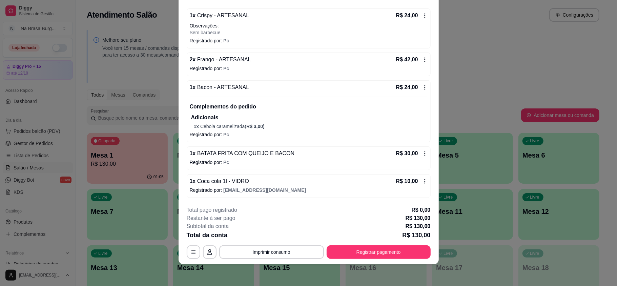
click at [254, 121] on div "Adicionais 1 x Cebola caramelizada ( R$ 3,00 )" at bounding box center [309, 121] width 236 height 16
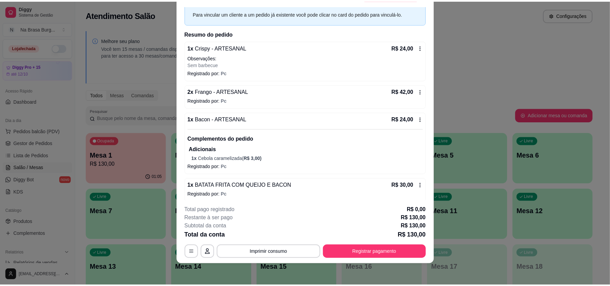
scroll to position [45, 0]
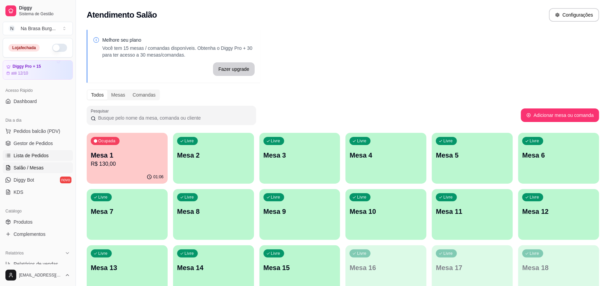
click at [49, 155] on link "Lista de Pedidos" at bounding box center [38, 155] width 70 height 11
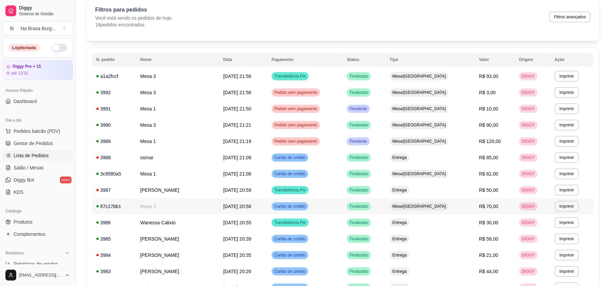
scroll to position [45, 0]
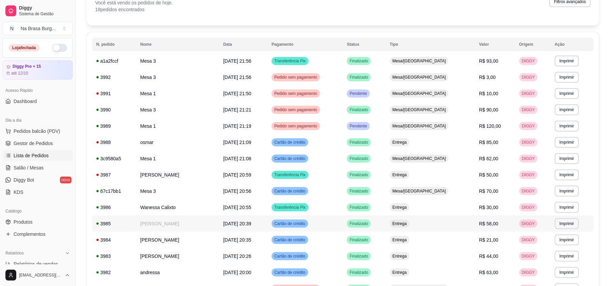
click at [194, 224] on td "[PERSON_NAME]" at bounding box center [177, 223] width 83 height 16
click at [561, 224] on button "Imprimir" at bounding box center [567, 223] width 24 height 11
click at [553, 246] on button "IMPRESSORA" at bounding box center [551, 247] width 49 height 11
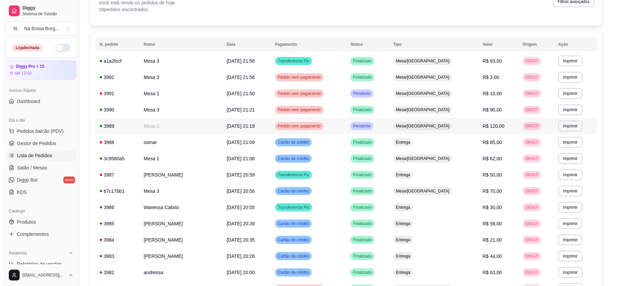
scroll to position [0, 0]
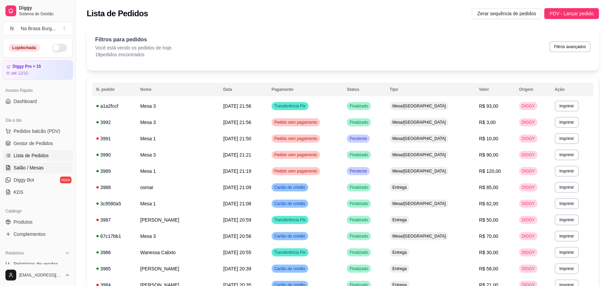
click at [39, 167] on span "Salão / Mesas" at bounding box center [29, 167] width 30 height 7
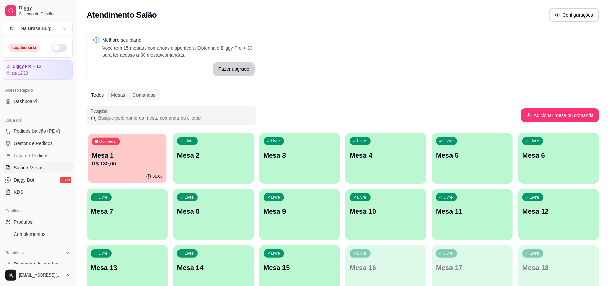
click at [90, 160] on div "Ocupada Mesa 1 R$ 130,00" at bounding box center [127, 151] width 79 height 37
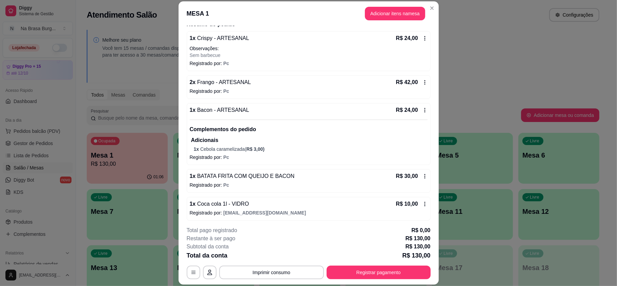
scroll to position [62, 0]
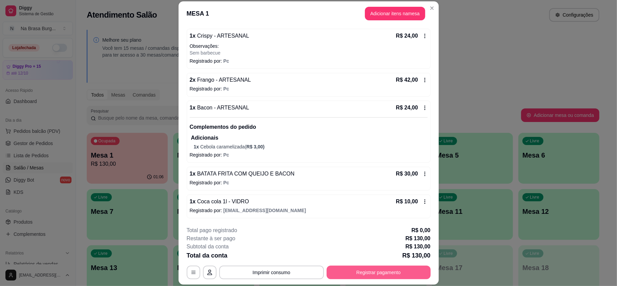
click at [369, 266] on button "Registrar pagamento" at bounding box center [378, 272] width 104 height 14
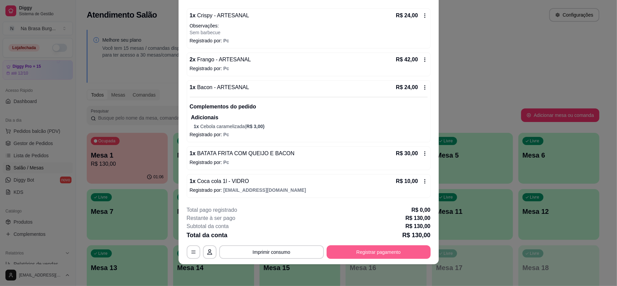
click at [348, 251] on button "Registrar pagamento" at bounding box center [378, 252] width 104 height 14
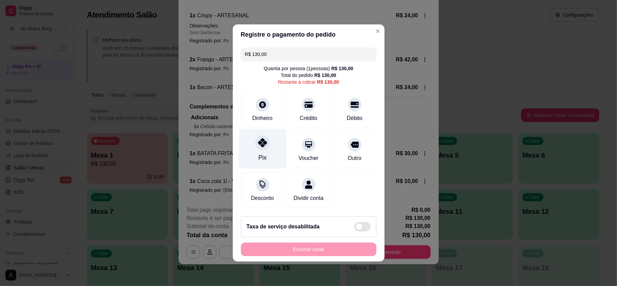
click at [259, 142] on icon at bounding box center [262, 142] width 9 height 9
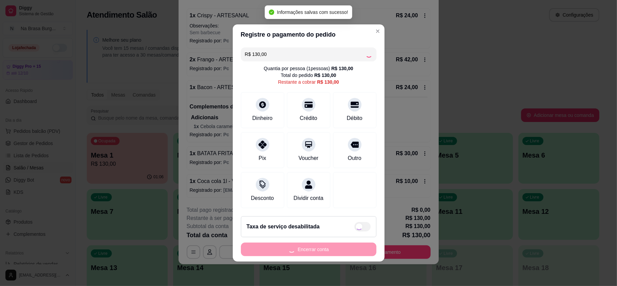
type input "R$ 0,00"
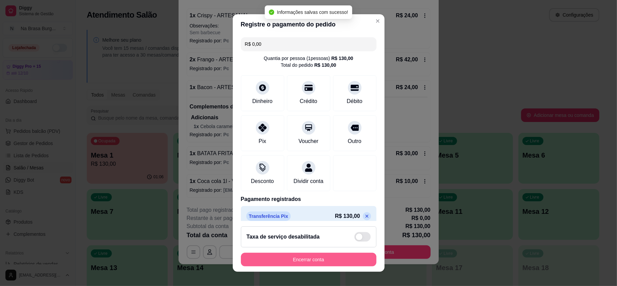
click at [301, 256] on button "Encerrar conta" at bounding box center [308, 260] width 135 height 14
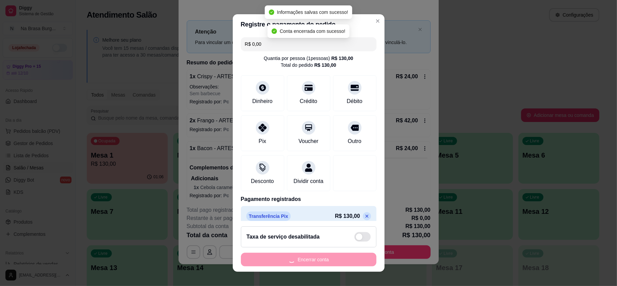
scroll to position [0, 0]
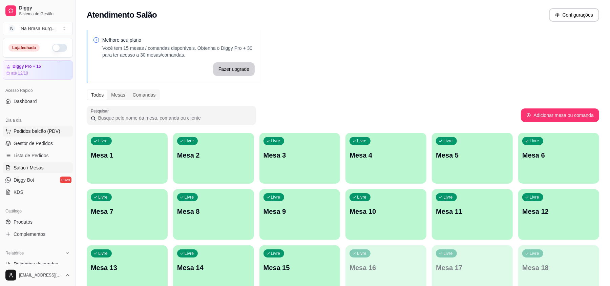
click at [48, 130] on span "Pedidos balcão (PDV)" at bounding box center [37, 131] width 47 height 7
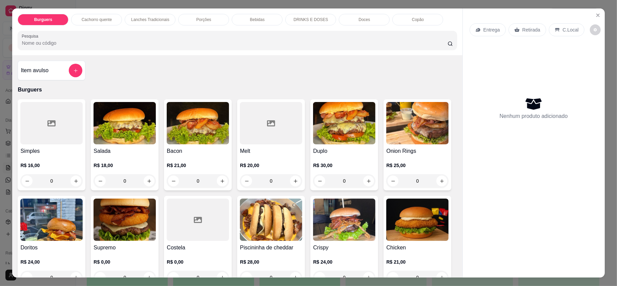
click at [261, 16] on div "Bebidas" at bounding box center [257, 20] width 51 height 12
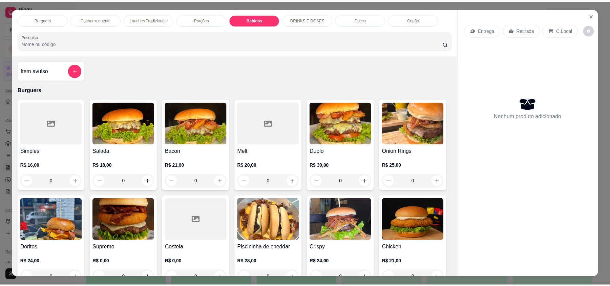
scroll to position [13, 0]
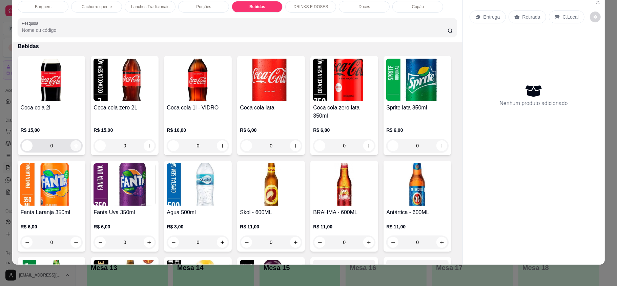
click at [74, 143] on icon "increase-product-quantity" at bounding box center [75, 145] width 5 height 5
type input "1"
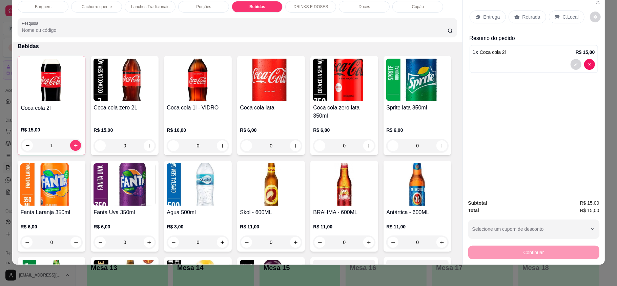
click at [537, 21] on div "Retirada" at bounding box center [527, 16] width 38 height 13
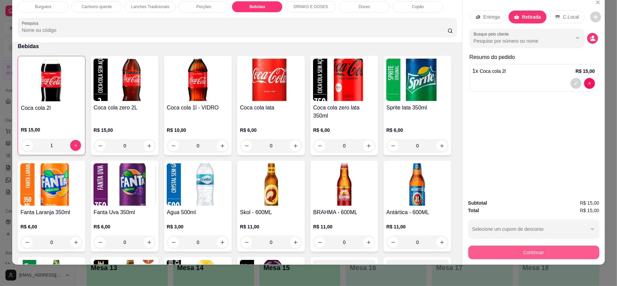
click at [542, 256] on button "Continuar" at bounding box center [533, 252] width 131 height 14
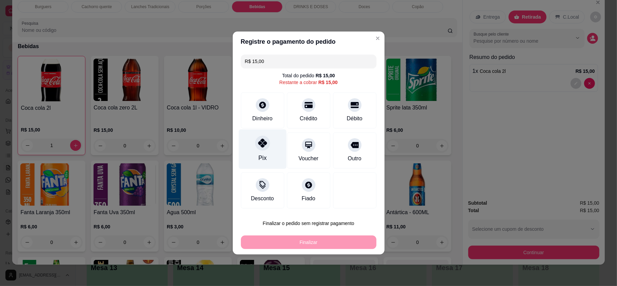
click at [257, 148] on div at bounding box center [262, 142] width 15 height 15
type input "R$ 0,00"
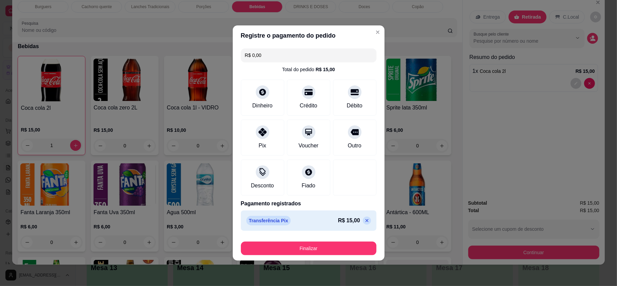
click at [326, 254] on button "Finalizar" at bounding box center [308, 248] width 135 height 14
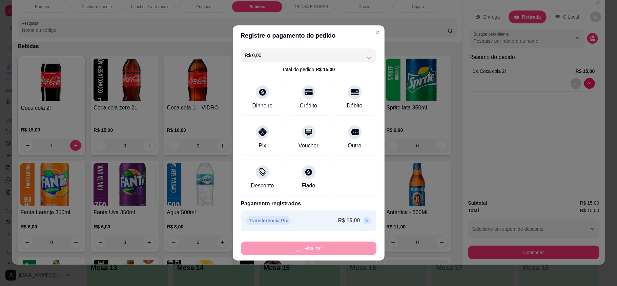
type input "0"
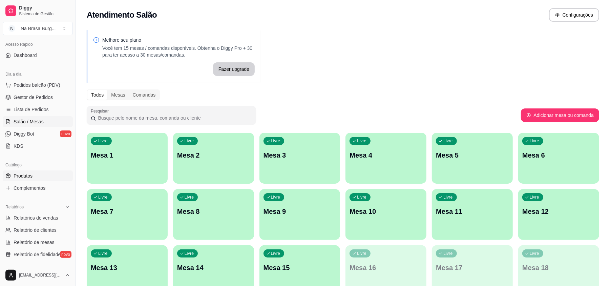
scroll to position [90, 0]
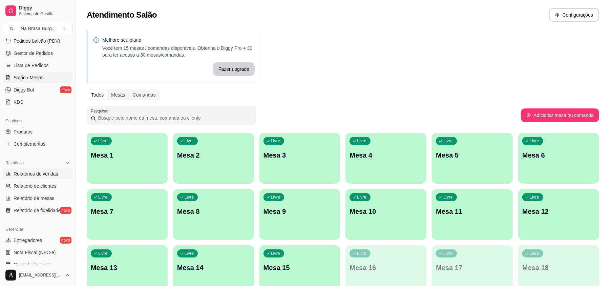
click at [33, 174] on span "Relatórios de vendas" at bounding box center [36, 173] width 45 height 7
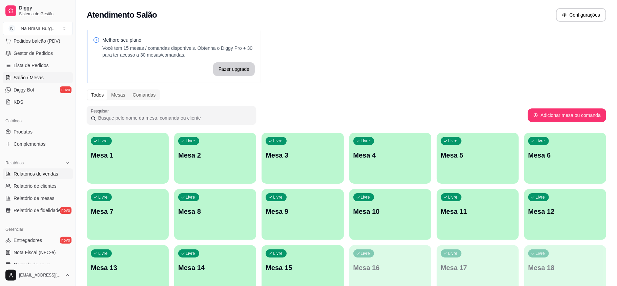
select select "ALL"
select select "0"
